Goal: Task Accomplishment & Management: Complete application form

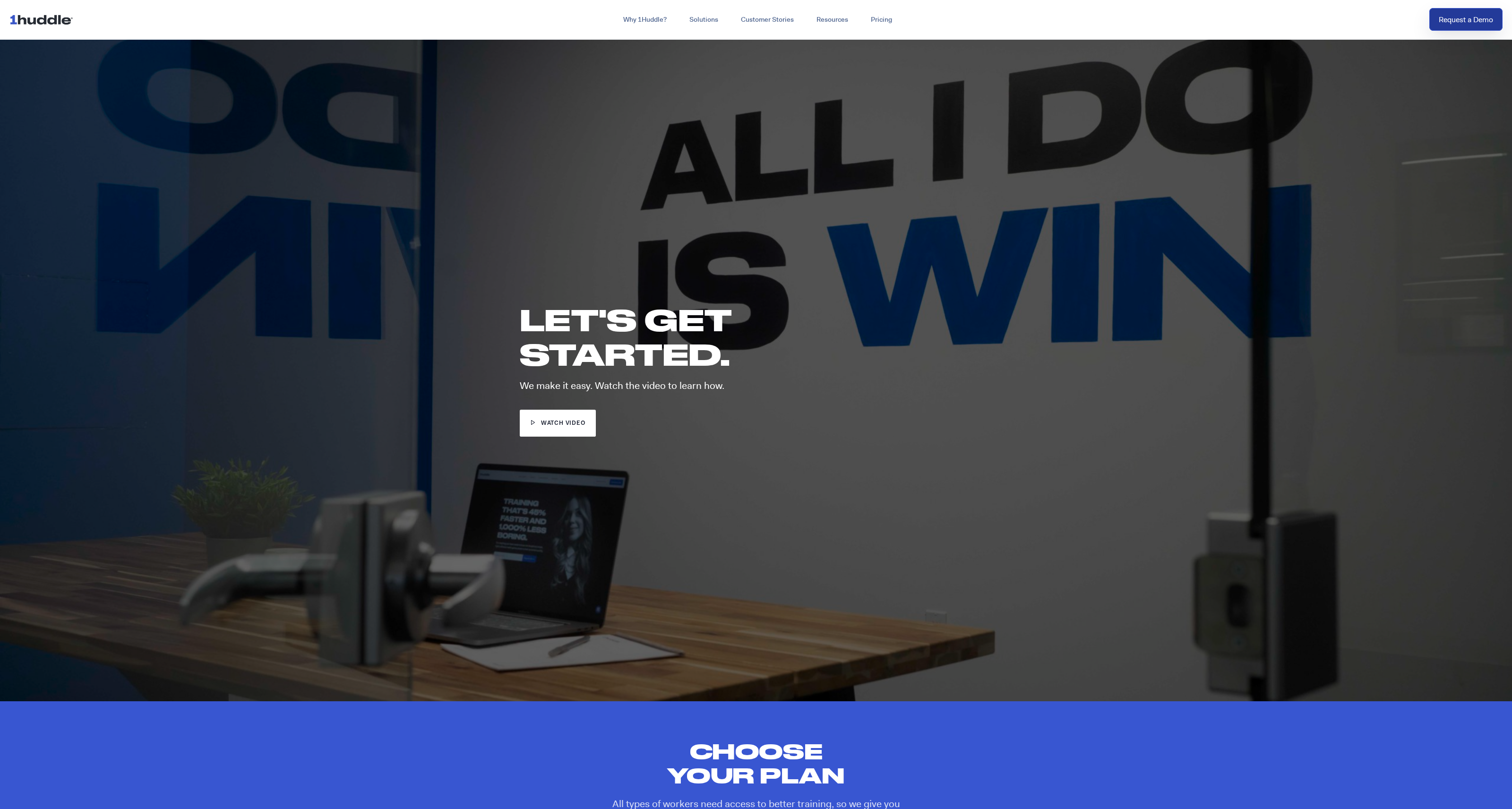
click at [1468, 23] on link "Request a Demo" at bounding box center [1466, 19] width 73 height 23
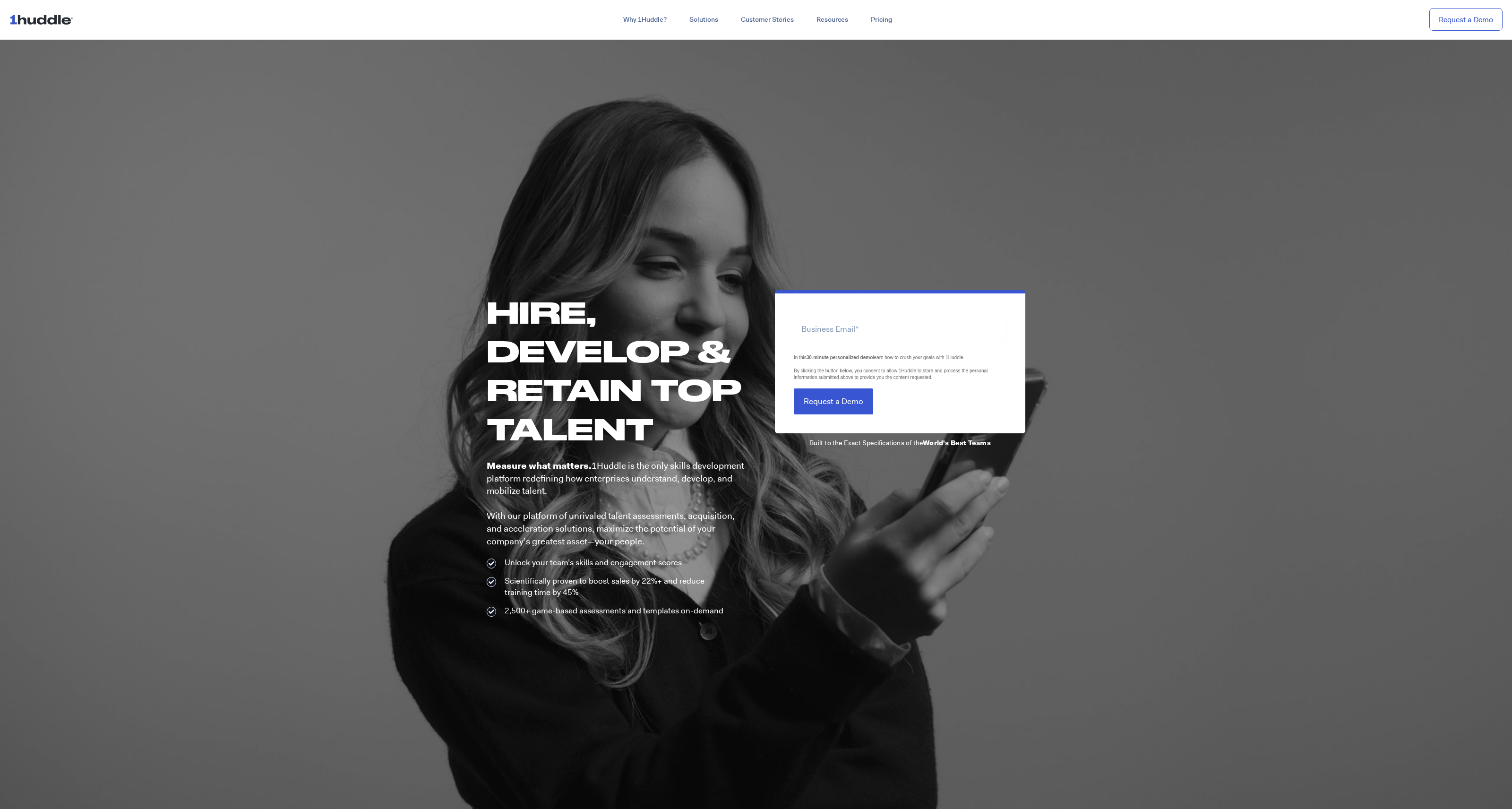
drag, startPoint x: 851, startPoint y: 399, endPoint x: 858, endPoint y: 331, distance: 68.4
click at [858, 331] on form "LTLS (Last Touch Lead Source) In this 30-minute personalized demo learn how to …" at bounding box center [900, 359] width 212 height 110
click at [858, 331] on input "email" at bounding box center [900, 329] width 212 height 26
type input "[EMAIL_ADDRESS]"
click at [862, 399] on input "Request a Demo" at bounding box center [833, 402] width 79 height 26
